Goal: Find specific page/section: Find specific page/section

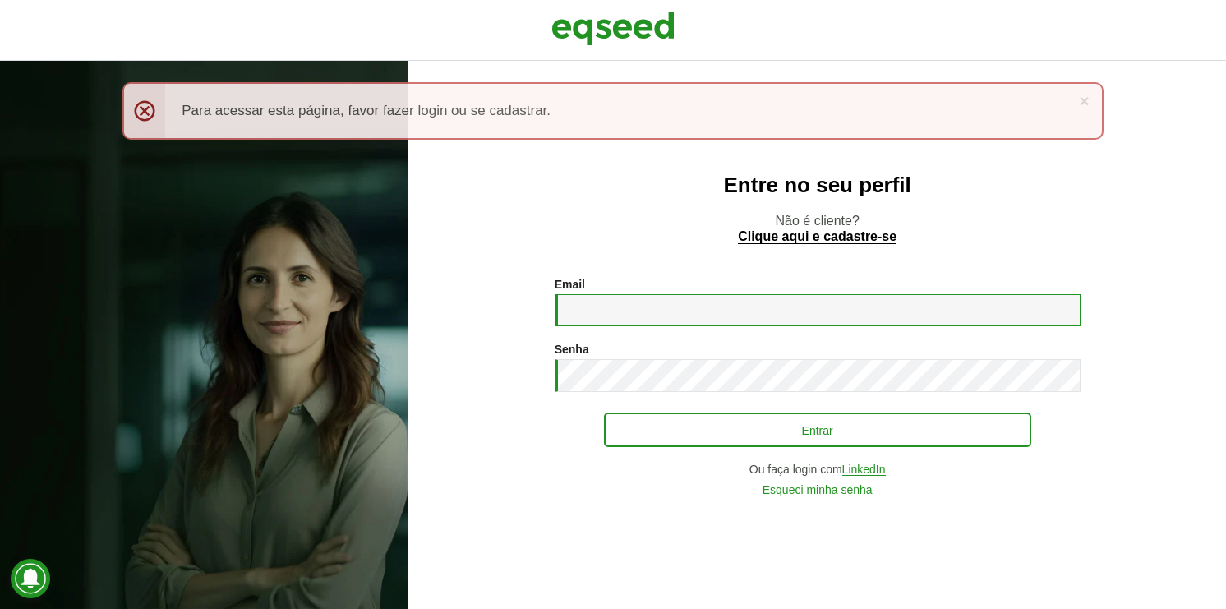
type input "**********"
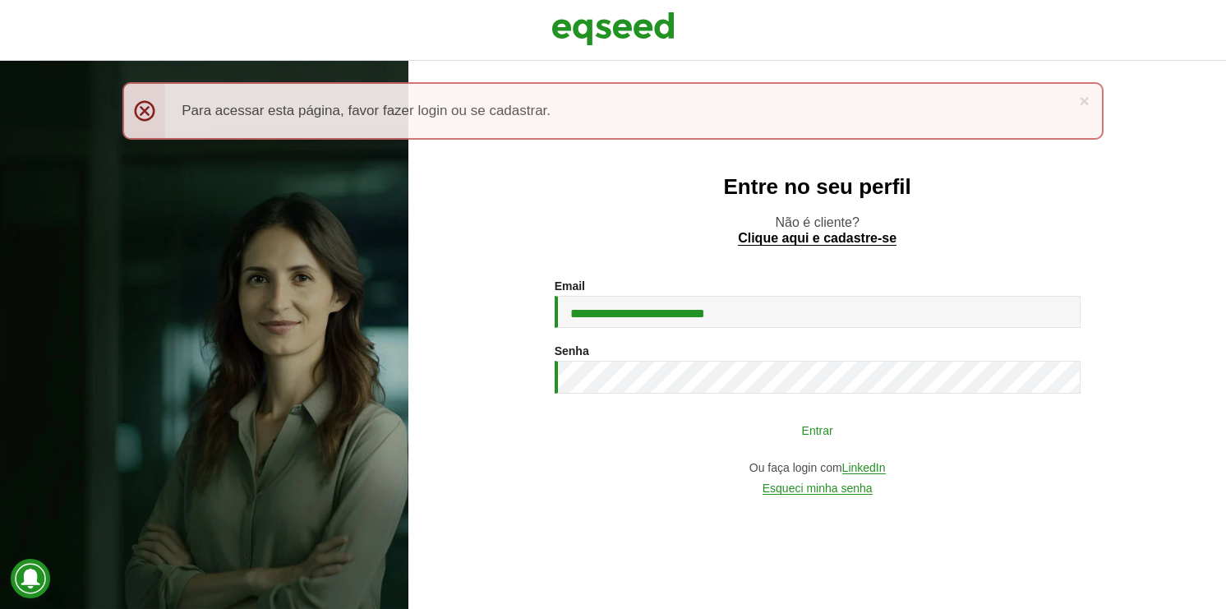
click at [644, 422] on button "Entrar" at bounding box center [817, 429] width 427 height 31
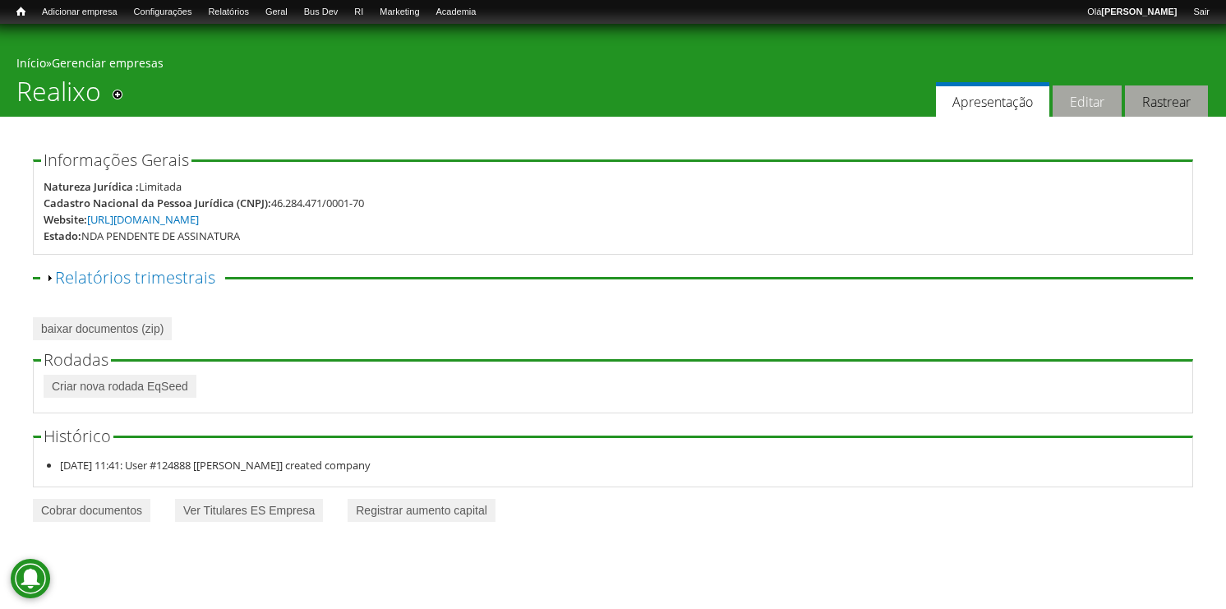
click at [1090, 114] on link "Editar" at bounding box center [1087, 101] width 69 height 32
